Goal: Information Seeking & Learning: Learn about a topic

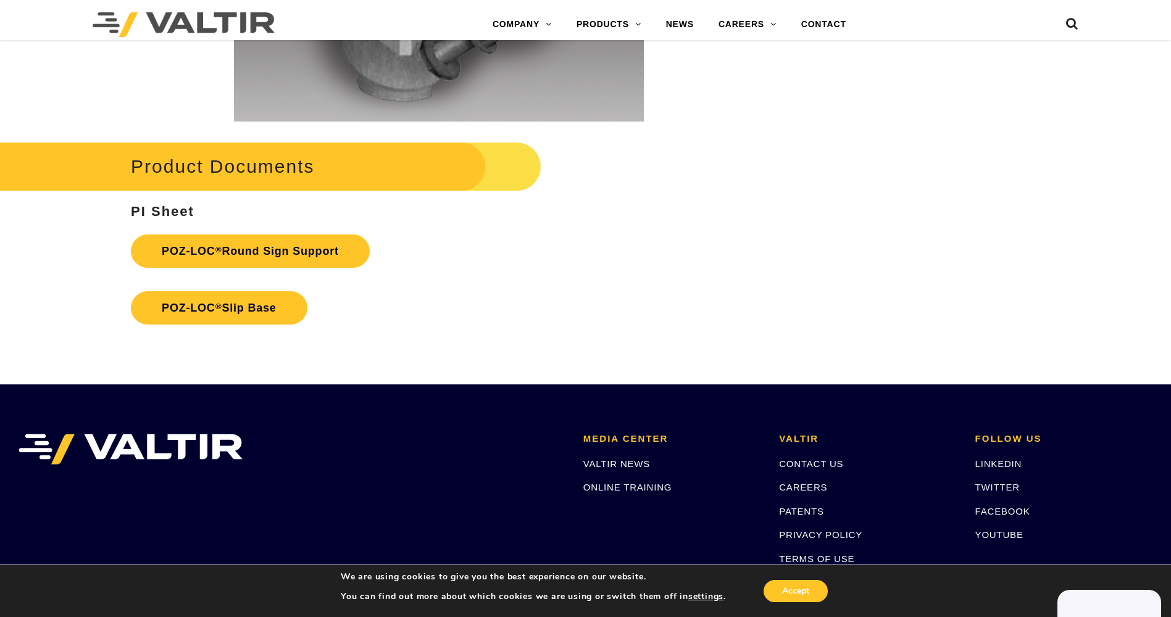
scroll to position [2715, 0]
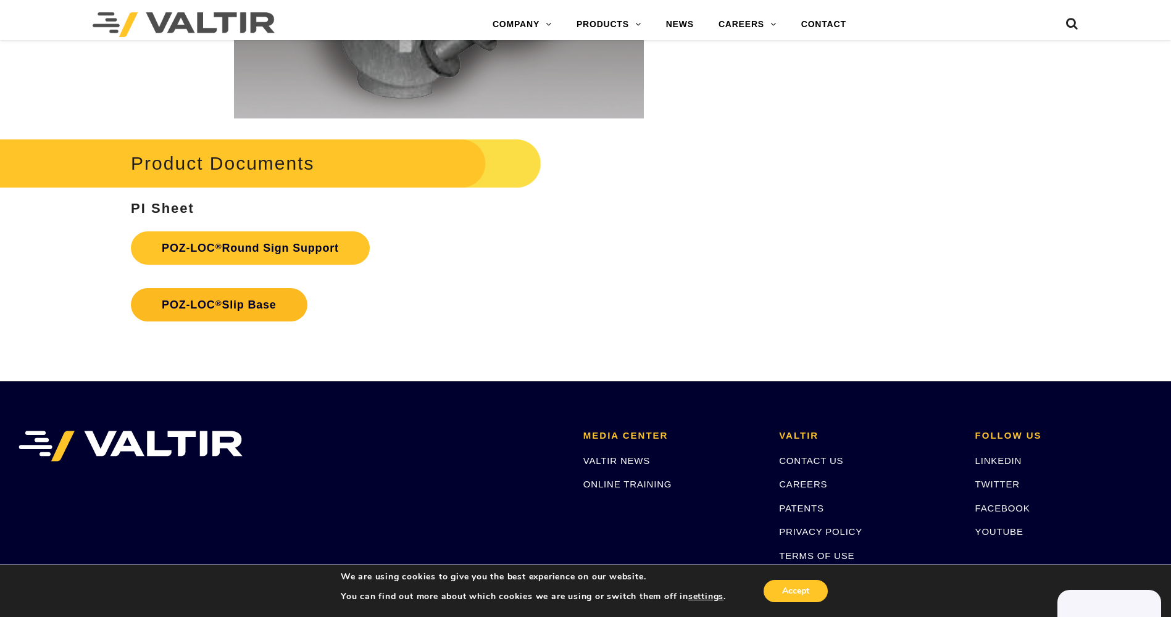
click at [270, 309] on link "POZ-LOC ® Slip Base" at bounding box center [219, 304] width 176 height 33
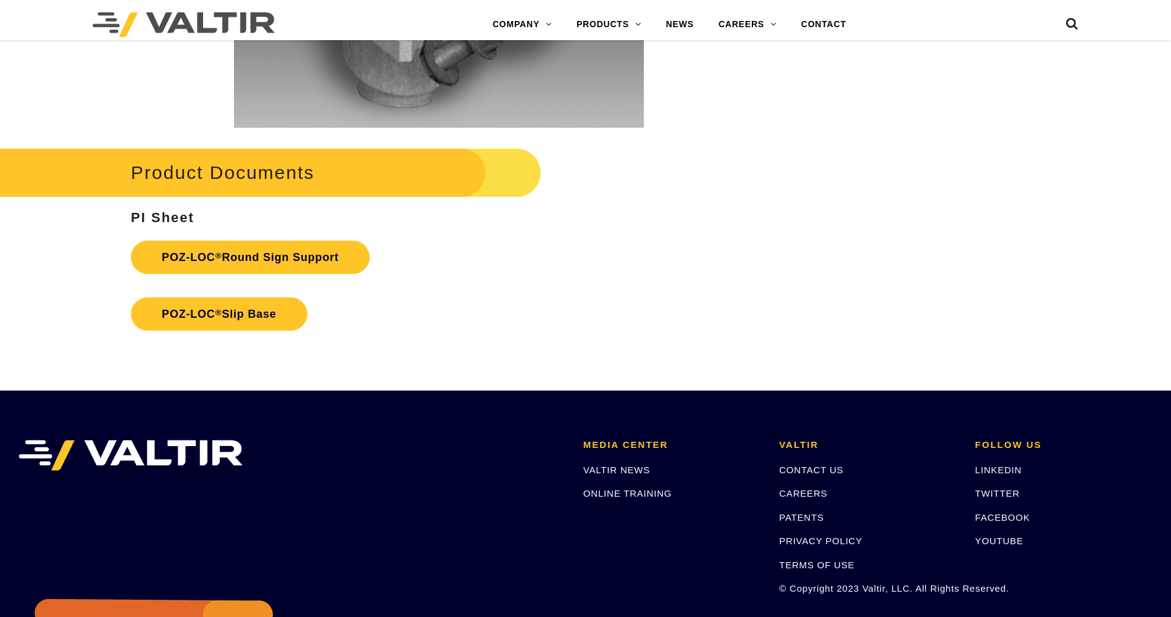
scroll to position [2715, 0]
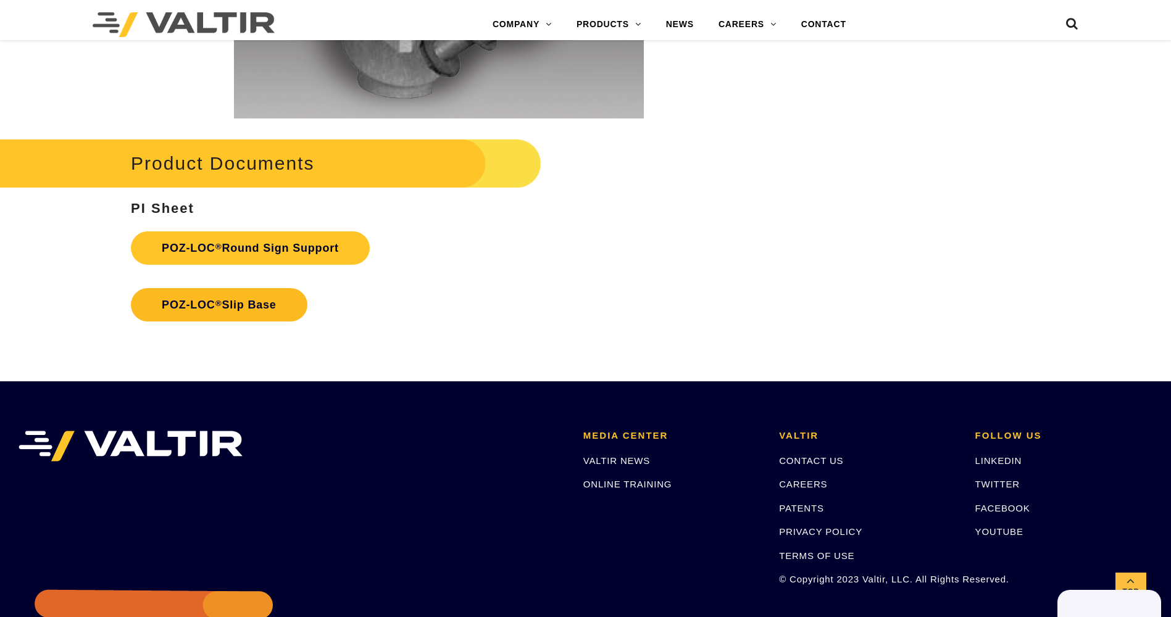
click at [250, 303] on link "POZ-LOC ® Slip Base" at bounding box center [219, 304] width 176 height 33
